Goal: Transaction & Acquisition: Purchase product/service

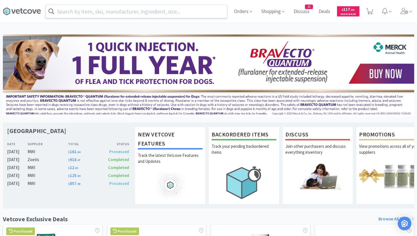
click at [205, 9] on input "text" at bounding box center [136, 11] width 181 height 13
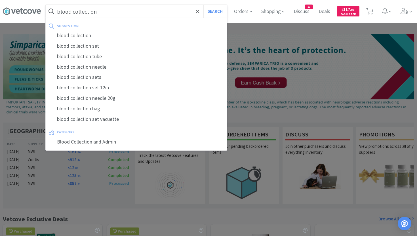
type input "blood collection"
click at [203, 5] on button "Search" at bounding box center [215, 11] width 24 height 13
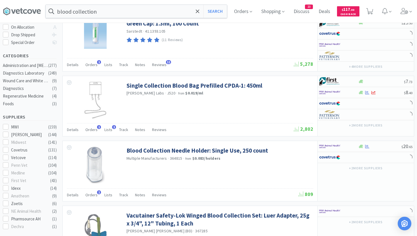
select select "1"
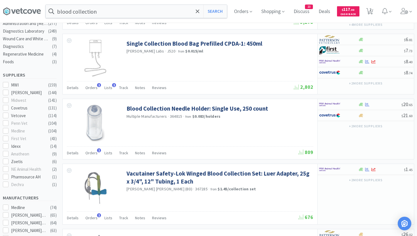
scroll to position [167, 0]
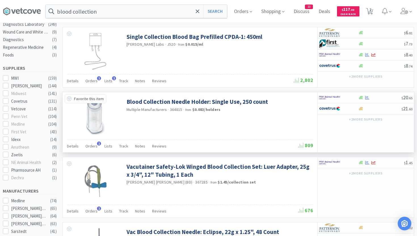
click at [70, 98] on icon at bounding box center [69, 98] width 5 height 5
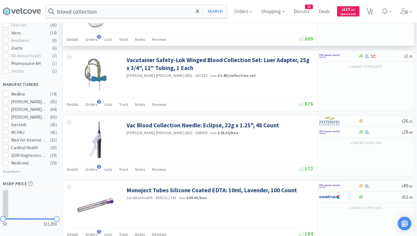
scroll to position [279, 0]
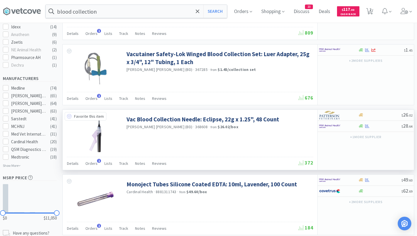
click at [69, 116] on icon at bounding box center [69, 116] width 5 height 5
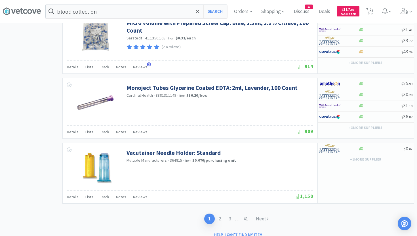
scroll to position [856, 0]
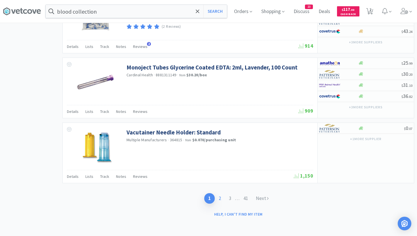
click at [219, 198] on link "2" at bounding box center [220, 198] width 10 height 10
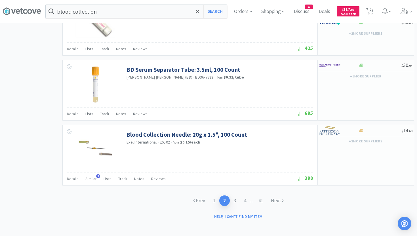
scroll to position [844, 0]
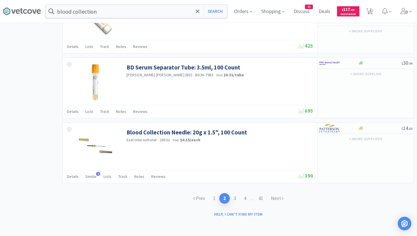
click at [235, 197] on link "3" at bounding box center [235, 198] width 10 height 10
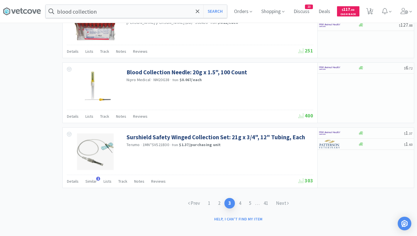
scroll to position [841, 0]
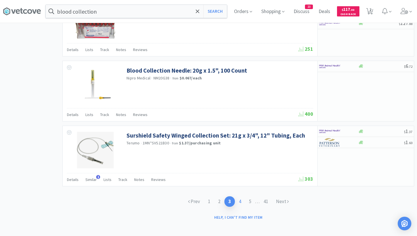
click at [241, 201] on link "4" at bounding box center [240, 201] width 10 height 10
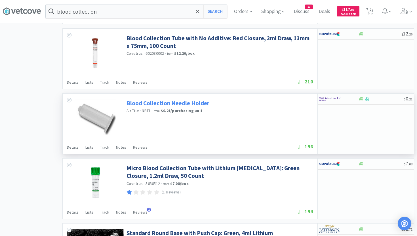
scroll to position [620, 0]
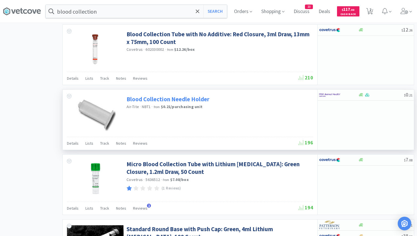
click at [189, 99] on link "Blood Collection Needle Holder" at bounding box center [167, 99] width 83 height 8
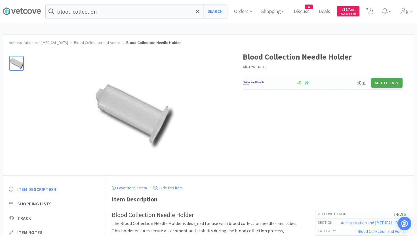
click at [379, 84] on button "Add to Cart" at bounding box center [386, 83] width 31 height 10
select select "1"
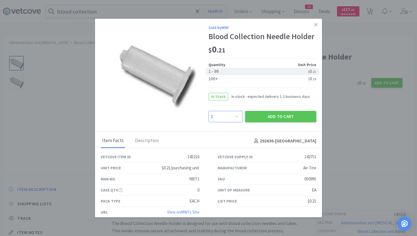
click at [223, 122] on select "Enter Quantity 1 2 3 4 5 6 7 8 9 10 11 12 13 14 15 16 17 18 19 20 Enter Quantity" at bounding box center [225, 116] width 34 height 11
click at [238, 114] on select "Enter Quantity 1 2 3 4 5 6 7 8 9 10 11 12 13 14 15 16 17 18 19 20 Enter Quantity" at bounding box center [225, 116] width 34 height 11
click at [315, 26] on icon at bounding box center [315, 24] width 3 height 5
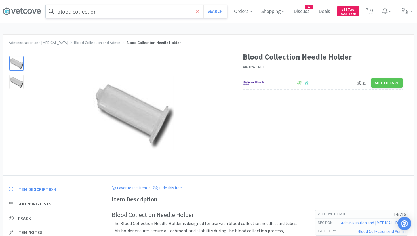
click at [197, 11] on icon at bounding box center [197, 10] width 3 height 3
click at [166, 67] on div at bounding box center [208, 118] width 417 height 236
click at [27, 12] on icon at bounding box center [22, 11] width 38 height 9
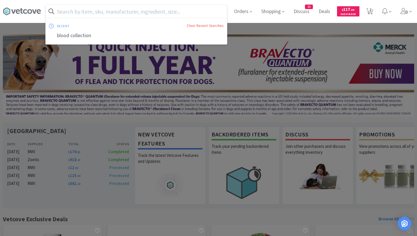
click at [74, 13] on input "text" at bounding box center [136, 11] width 181 height 13
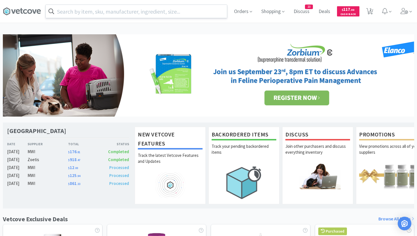
click at [159, 13] on input "text" at bounding box center [136, 11] width 181 height 13
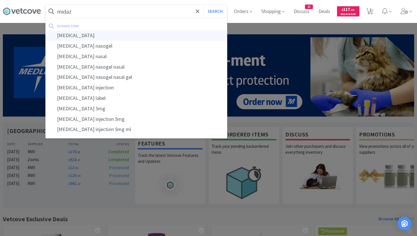
click at [73, 34] on div "[MEDICAL_DATA]" at bounding box center [136, 35] width 181 height 10
type input "[MEDICAL_DATA]"
select select "1"
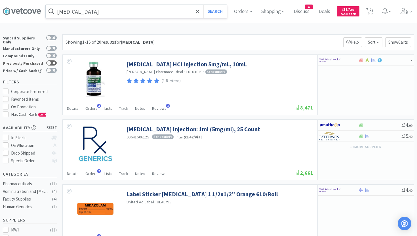
click at [51, 61] on div at bounding box center [51, 62] width 10 height 5
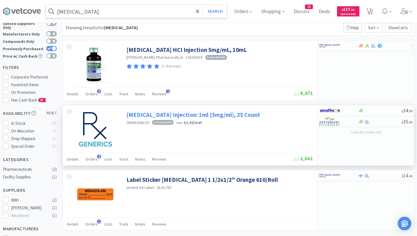
scroll to position [12, 0]
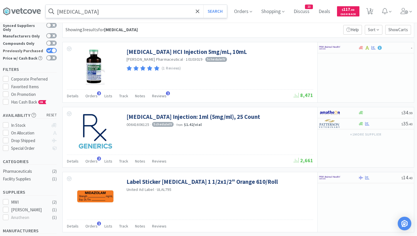
click at [52, 48] on div at bounding box center [54, 50] width 5 height 5
checkbox input "false"
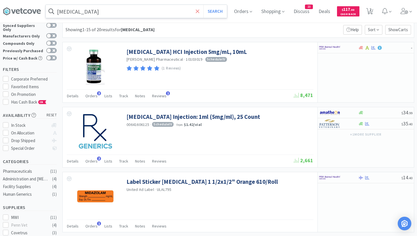
click at [197, 10] on icon at bounding box center [198, 12] width 4 height 6
